Goal: Complete application form

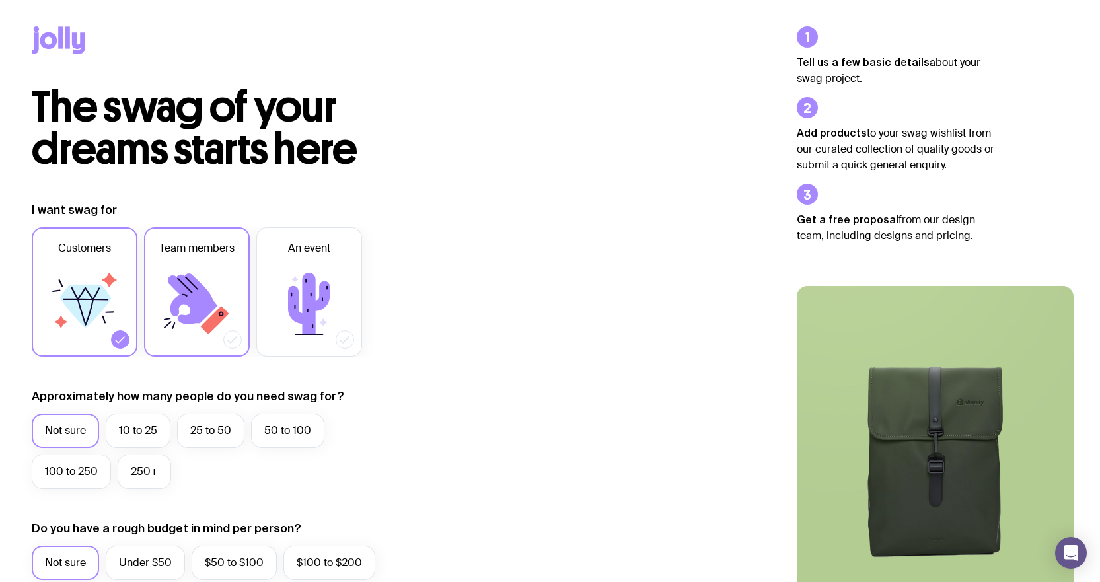
click at [211, 293] on icon at bounding box center [196, 303] width 79 height 79
click at [0, 0] on input "Team members" at bounding box center [0, 0] width 0 height 0
click at [132, 294] on label "Customers" at bounding box center [85, 292] width 106 height 130
click at [0, 0] on input "Customers" at bounding box center [0, 0] width 0 height 0
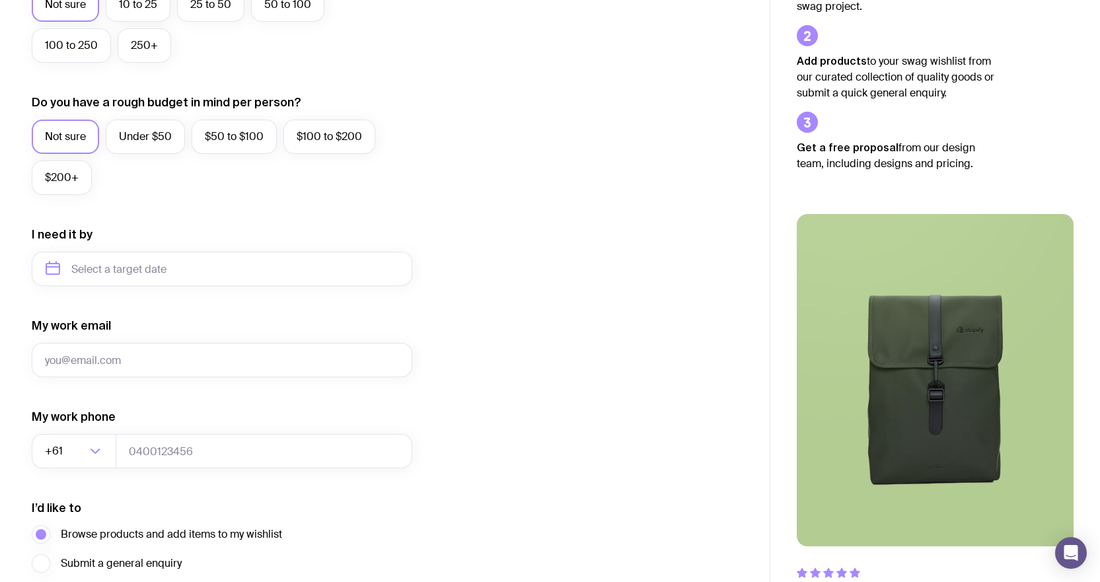
scroll to position [541, 0]
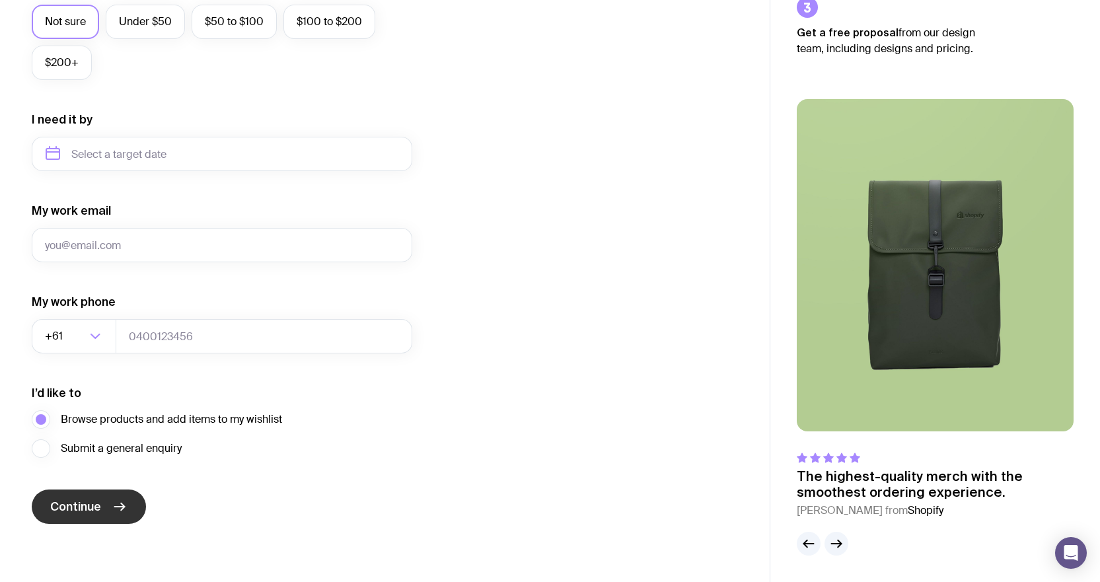
click at [84, 511] on span "Continue" at bounding box center [75, 507] width 51 height 16
click at [165, 239] on input "My work email" at bounding box center [222, 245] width 381 height 34
type input "[PERSON_NAME][EMAIL_ADDRESS][PERSON_NAME][DOMAIN_NAME]"
click at [100, 507] on span "Continue" at bounding box center [75, 507] width 51 height 16
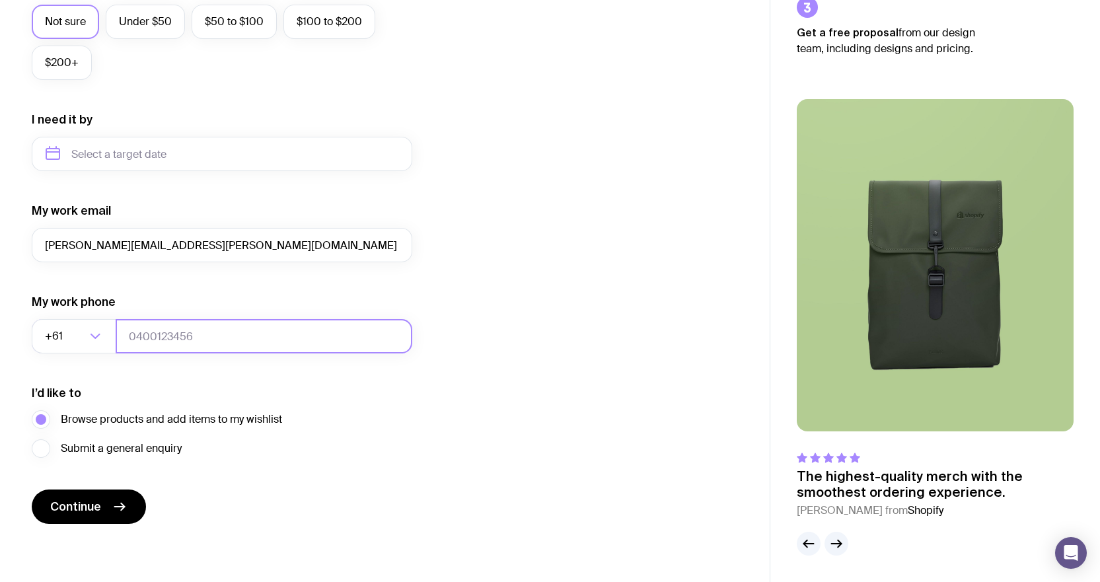
click at [196, 333] on input "tel" at bounding box center [264, 336] width 297 height 34
type input "0433762511"
click at [90, 523] on button "Continue" at bounding box center [89, 507] width 114 height 34
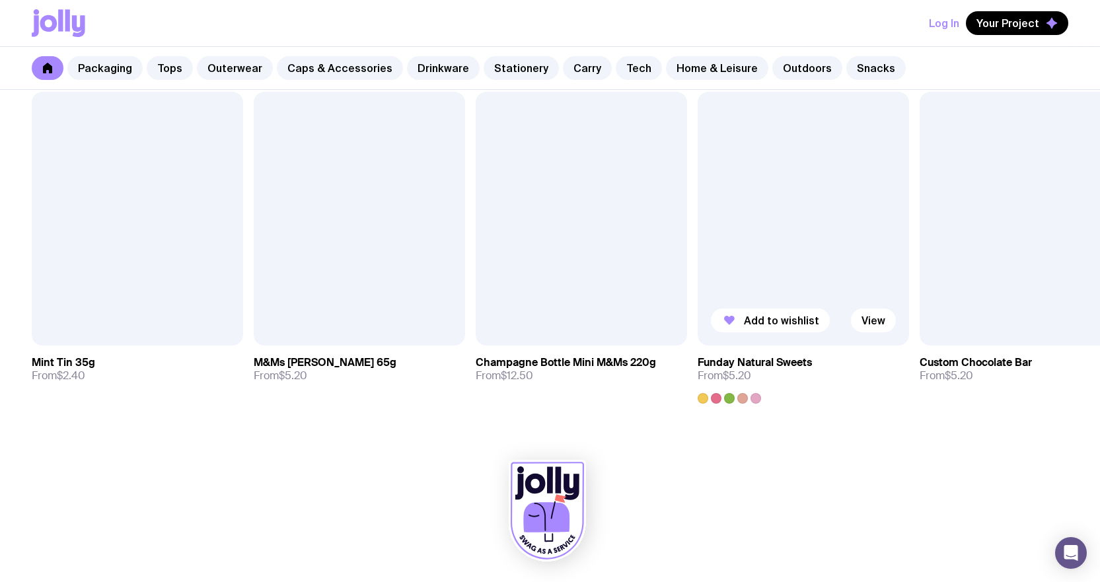
scroll to position [4580, 0]
